Goal: Task Accomplishment & Management: Complete application form

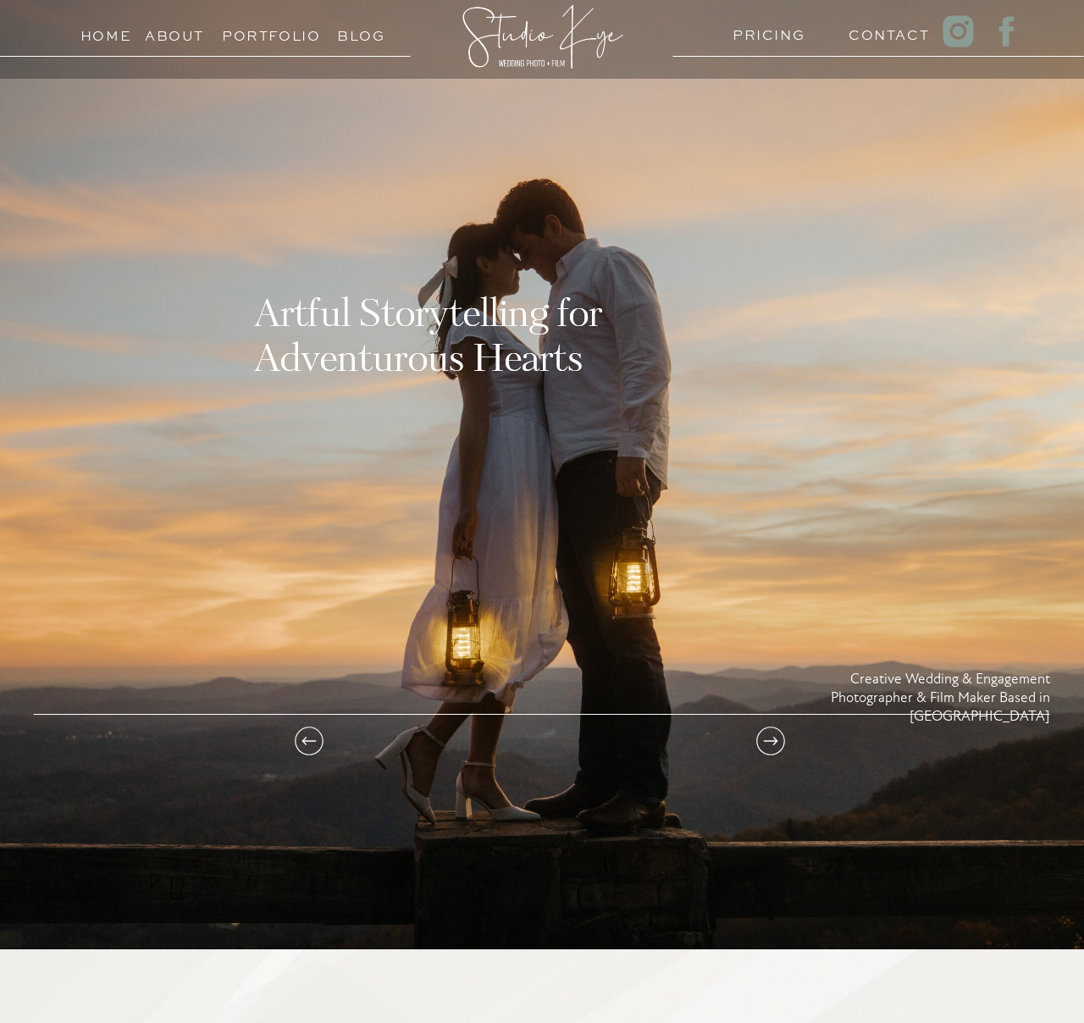
click at [763, 16] on div at bounding box center [542, 417] width 1084 height 1063
click at [760, 31] on h3 "PRICING" at bounding box center [764, 31] width 65 height 16
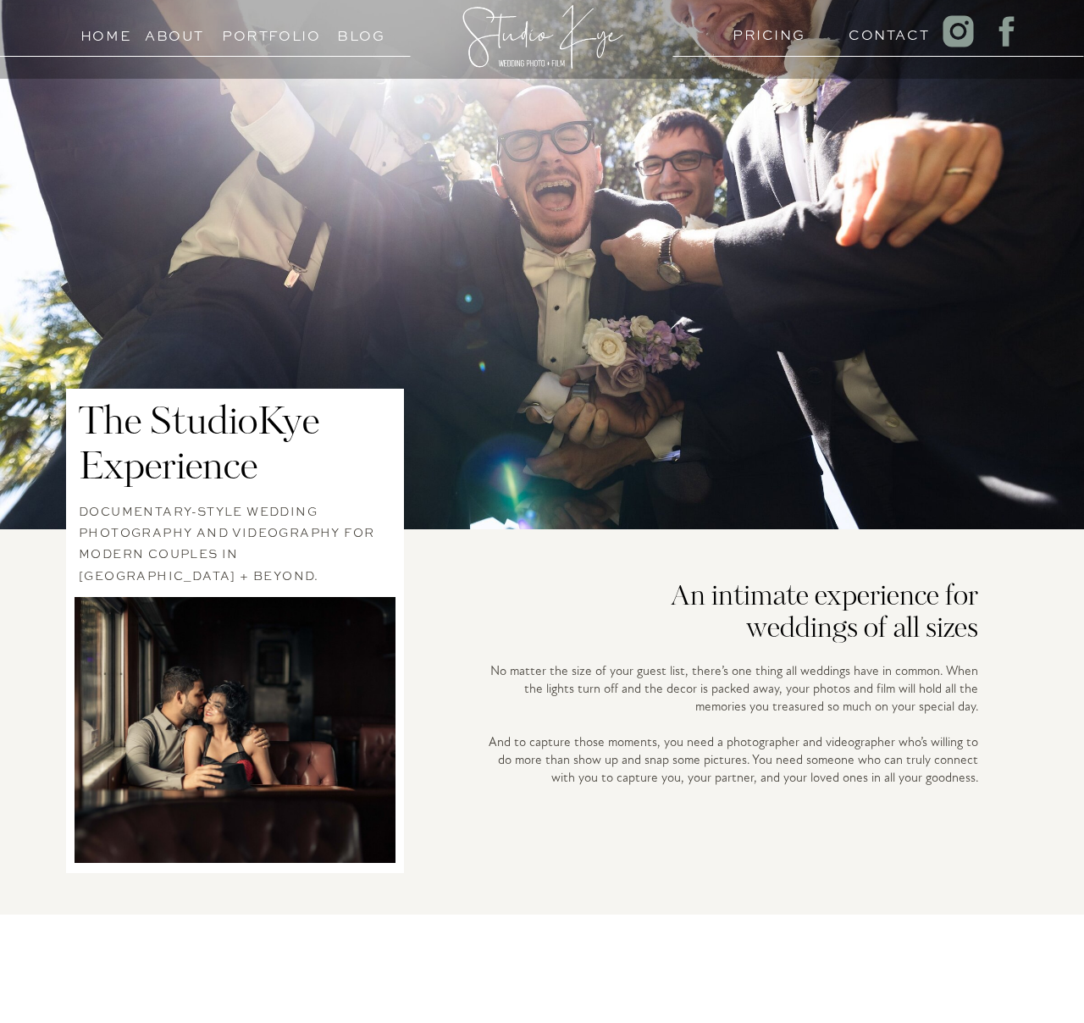
click at [767, 32] on h3 "PRICING" at bounding box center [764, 31] width 65 height 16
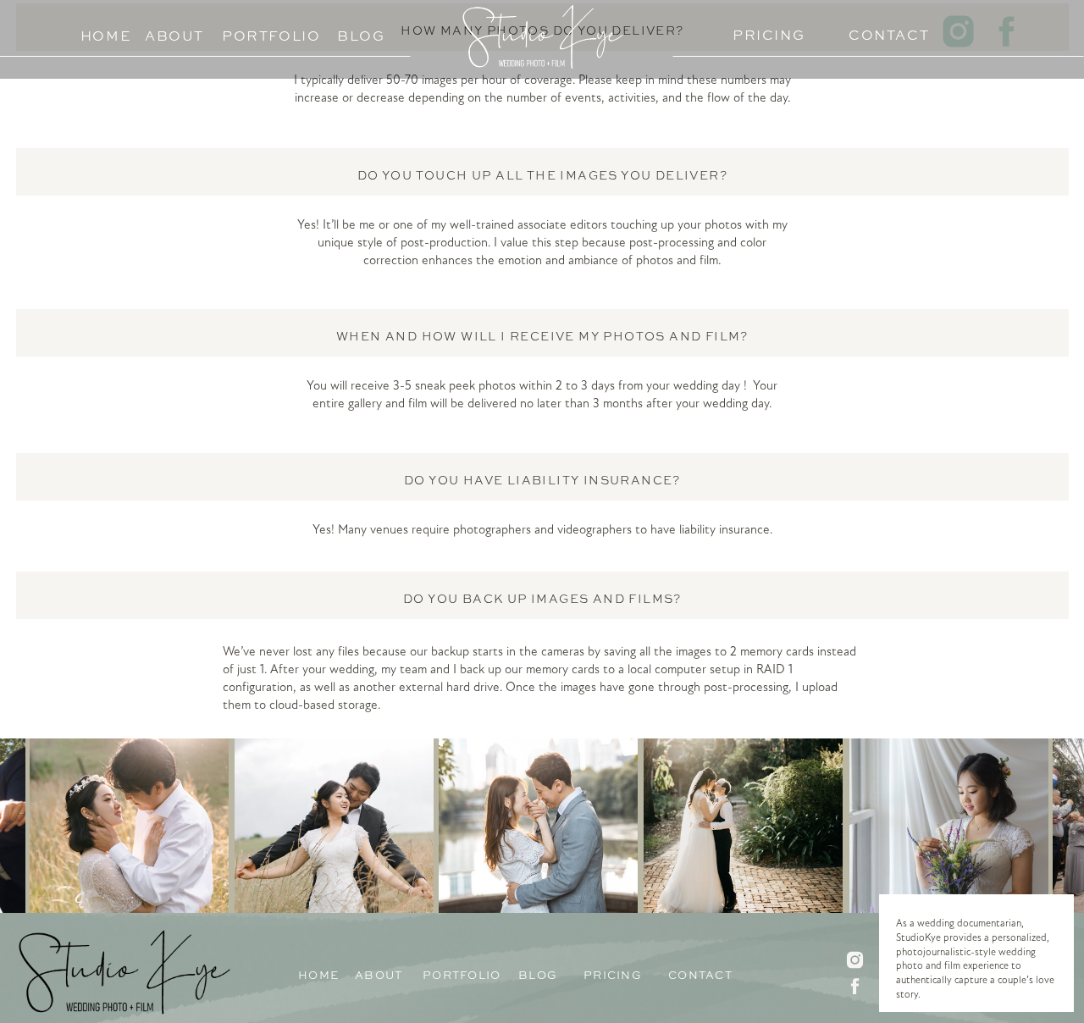
scroll to position [4215, 0]
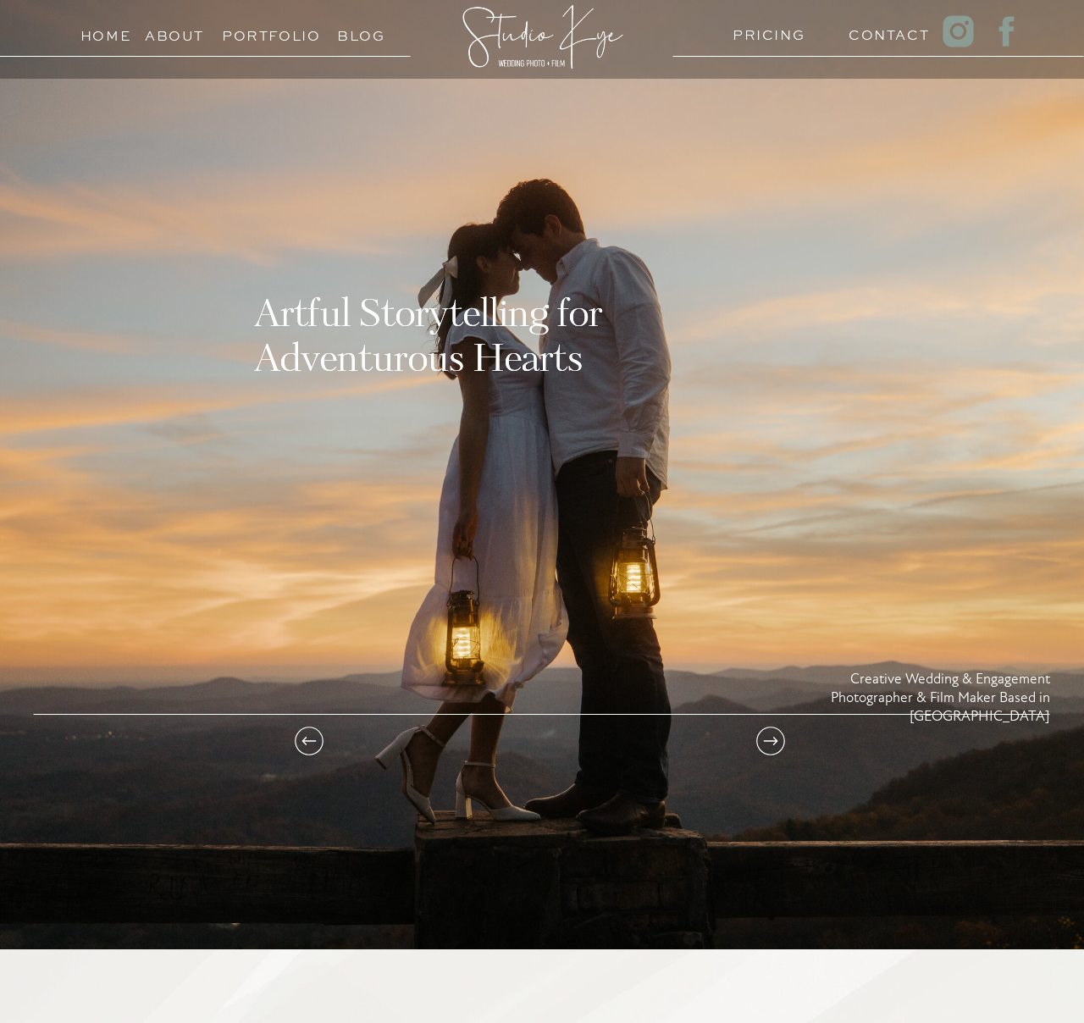
click at [876, 36] on h3 "Contact" at bounding box center [880, 31] width 65 height 16
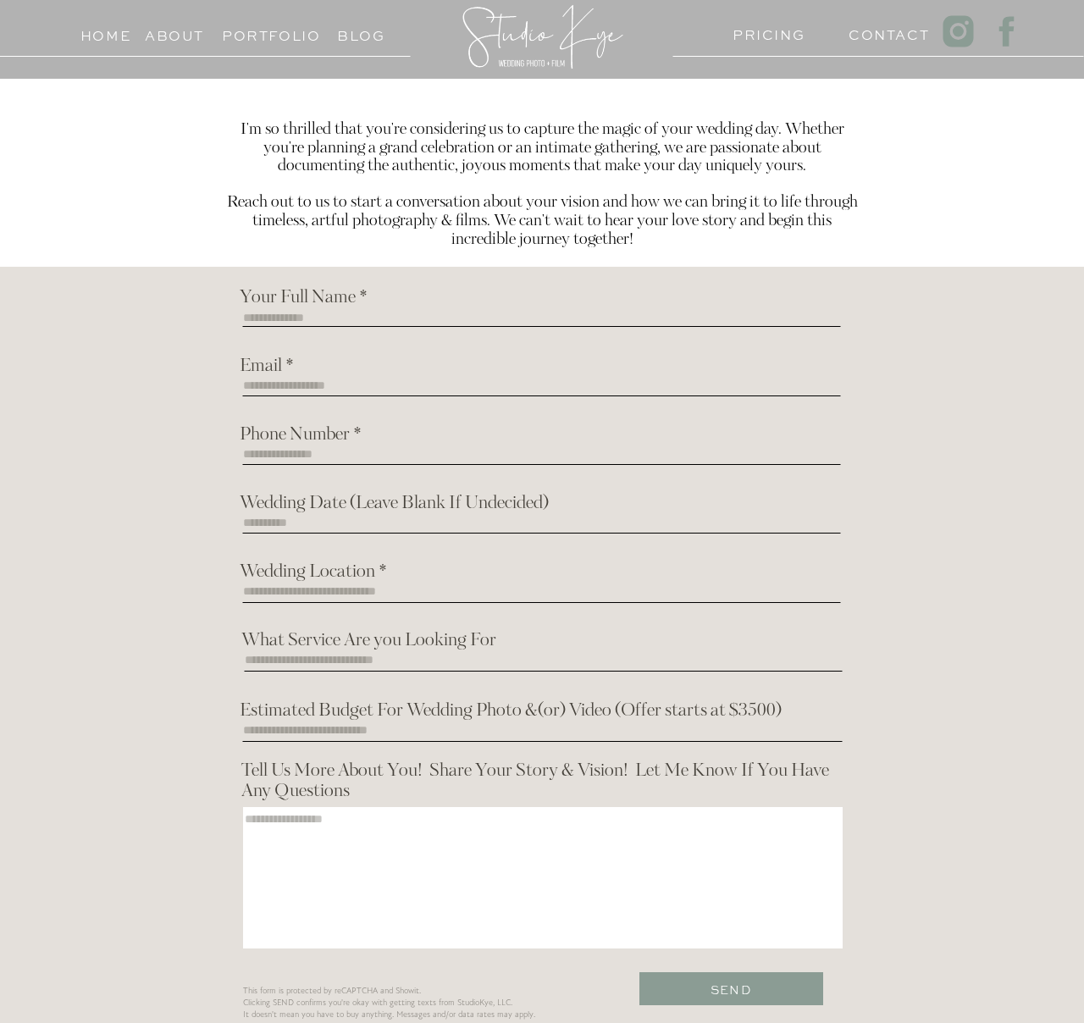
click at [521, 303] on div "Home About PRICING Contact Portfolio Blog I'm so thrilled that you're consideri…" at bounding box center [542, 671] width 1084 height 1343
drag, startPoint x: 438, startPoint y: 305, endPoint x: 409, endPoint y: 322, distance: 33.4
click at [432, 309] on h2 "Your Full Name *" at bounding box center [354, 299] width 228 height 22
click at [380, 311] on textarea at bounding box center [542, 323] width 598 height 25
type textarea "*"
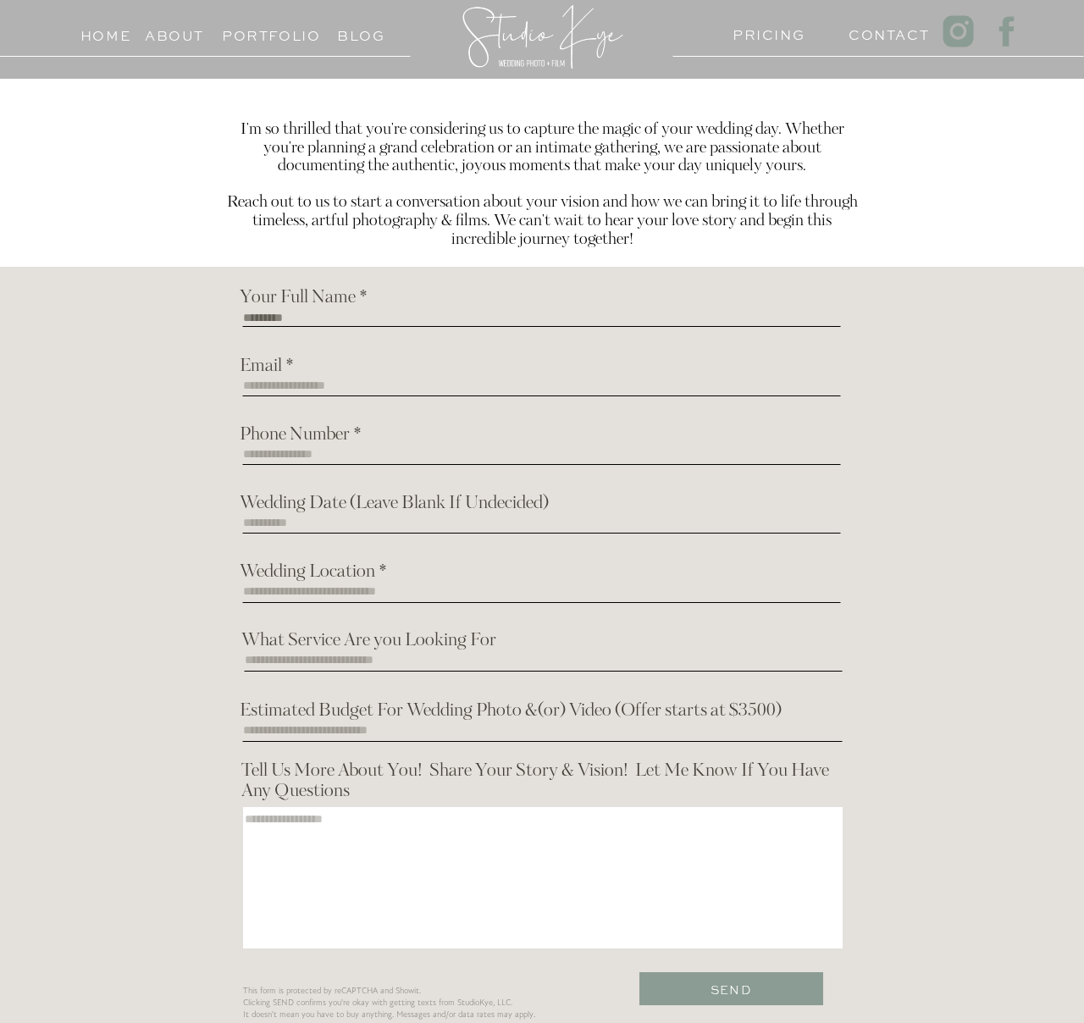
type textarea "*********"
type textarea "**********"
